Goal: Information Seeking & Learning: Learn about a topic

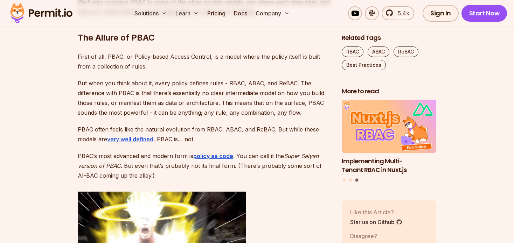
scroll to position [703, 0]
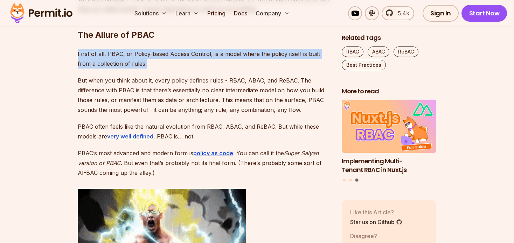
drag, startPoint x: 156, startPoint y: 66, endPoint x: 76, endPoint y: 56, distance: 81.1
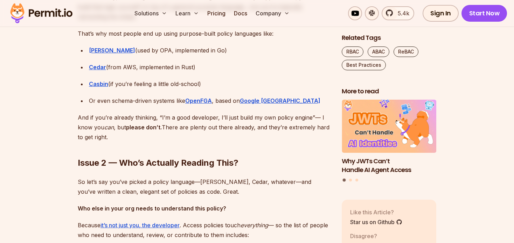
scroll to position [1224, 0]
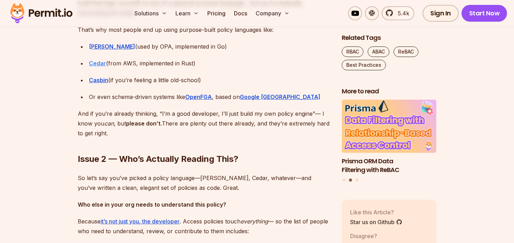
click at [90, 65] on strong "Cedar" at bounding box center [97, 63] width 17 height 7
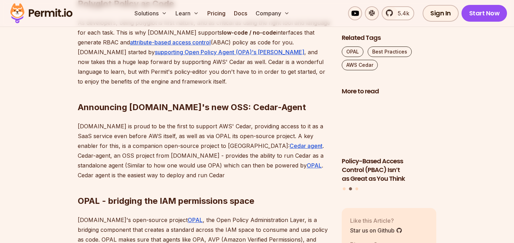
scroll to position [735, 0]
